Goal: Entertainment & Leisure: Browse casually

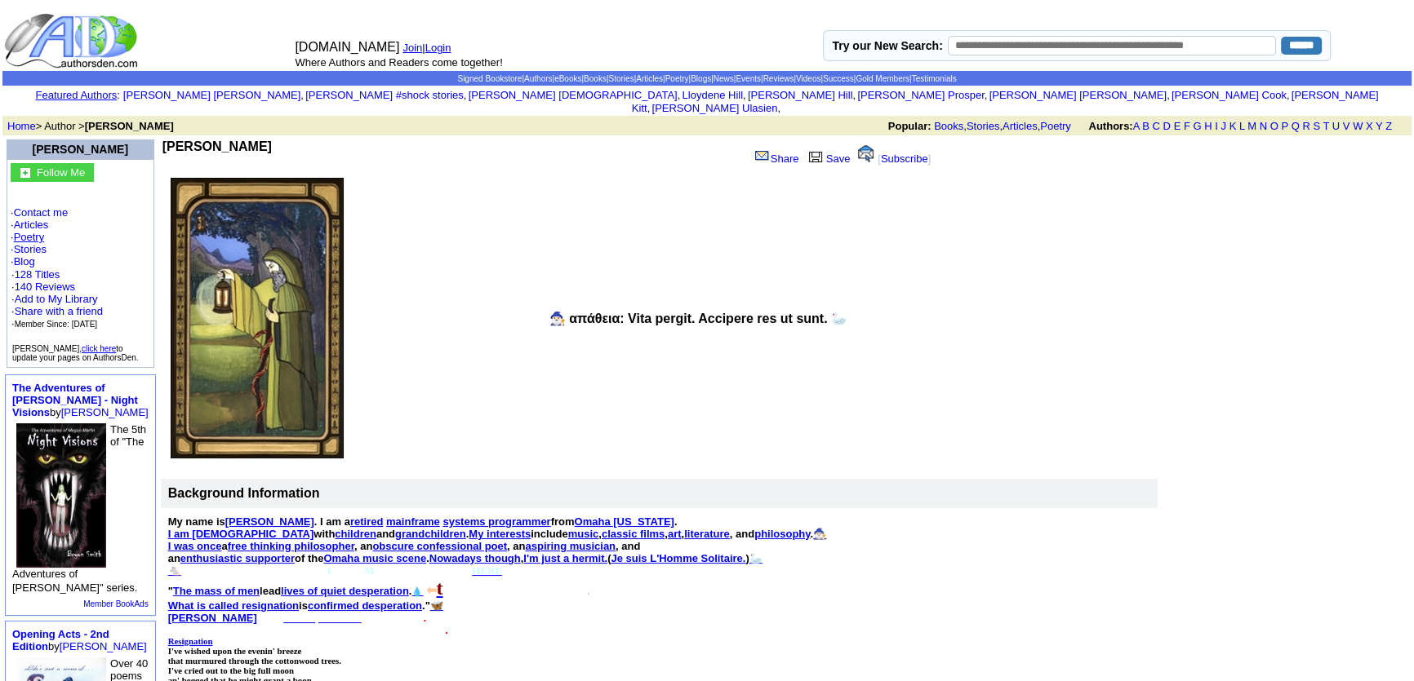
click at [30, 231] on link "Poetry" at bounding box center [29, 237] width 31 height 12
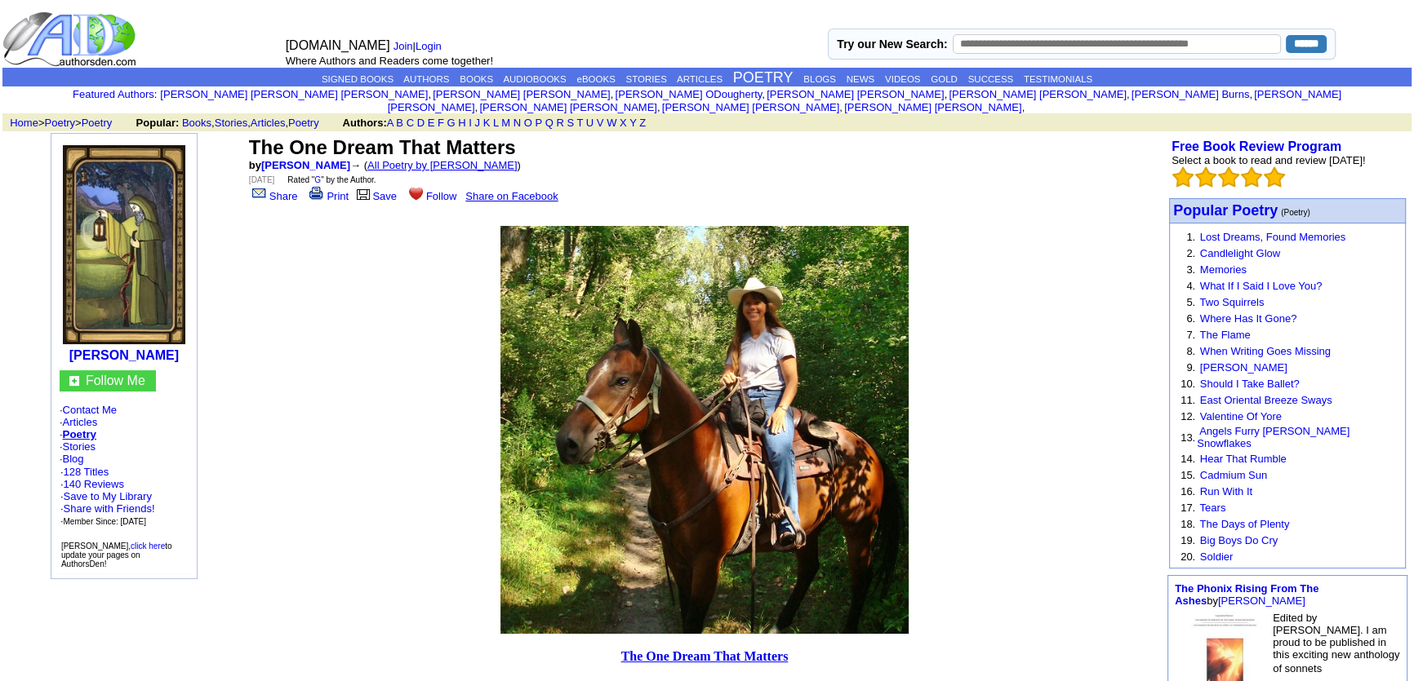
click at [437, 159] on link "All Poetry by [PERSON_NAME]" at bounding box center [442, 165] width 150 height 12
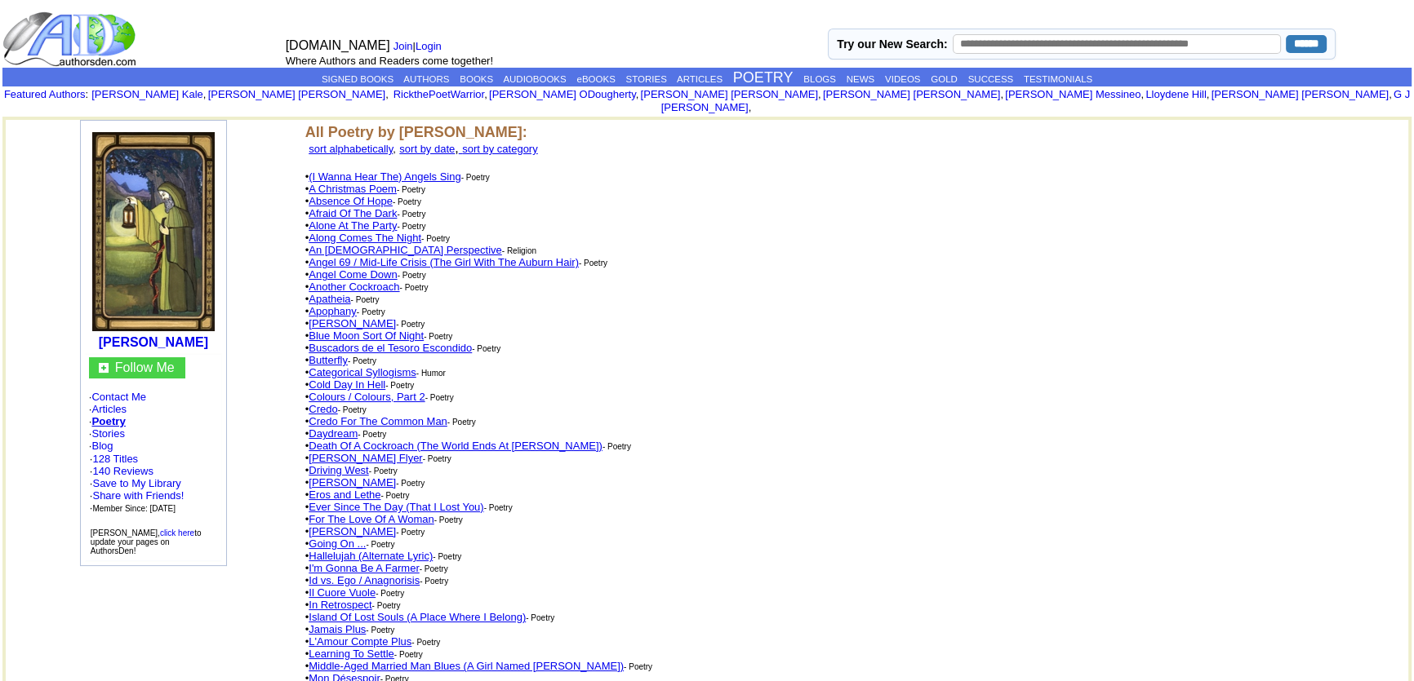
click at [385, 244] on link "An Atheist Perspective" at bounding box center [405, 250] width 193 height 12
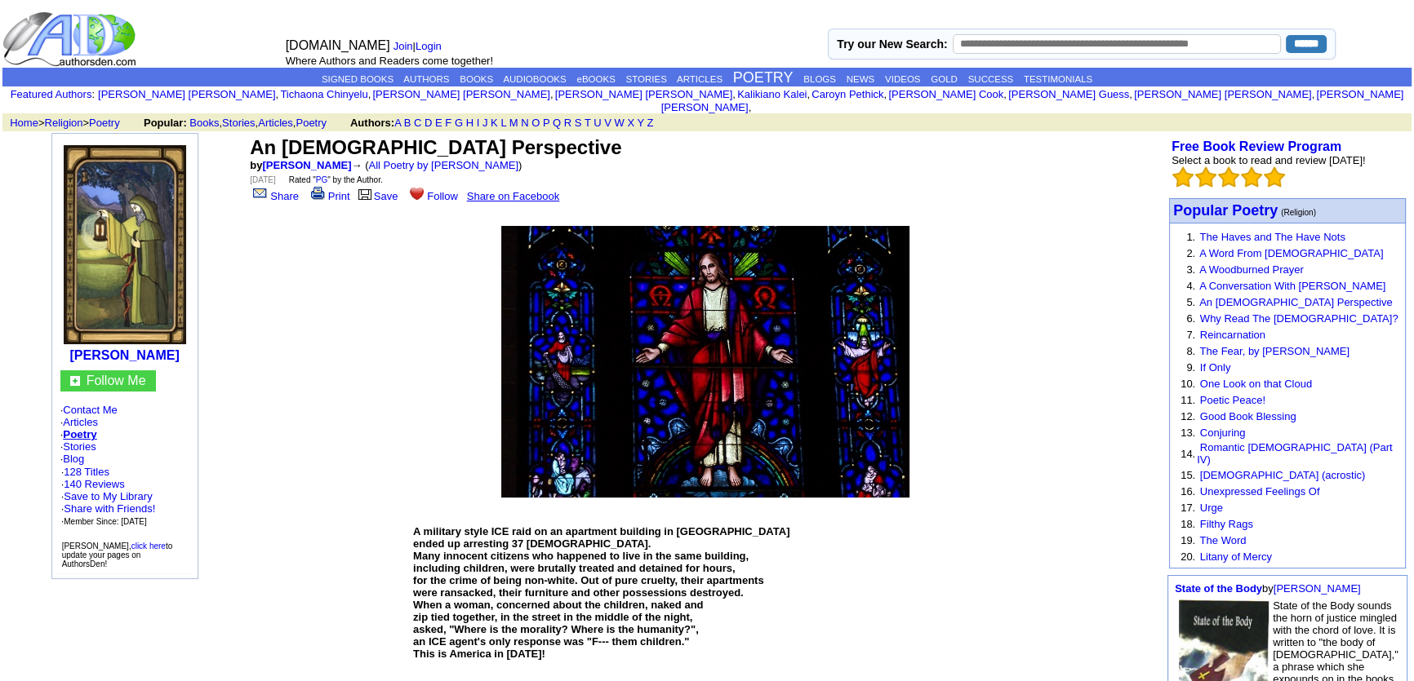
drag, startPoint x: 729, startPoint y: 349, endPoint x: 290, endPoint y: 331, distance: 439.5
click at [685, 324] on img at bounding box center [705, 362] width 408 height 272
